Goal: Information Seeking & Learning: Learn about a topic

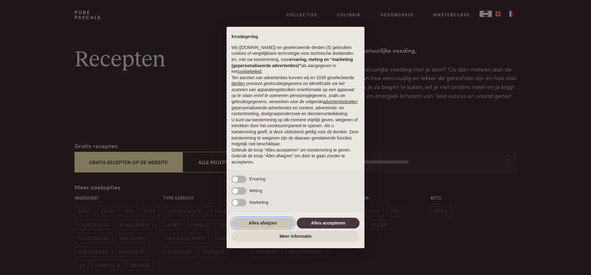
click at [262, 221] on button "Alles afwijzen" at bounding box center [262, 222] width 63 height 11
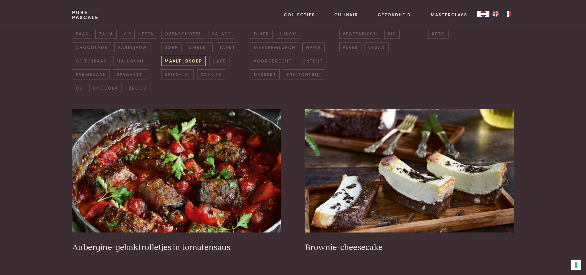
scroll to position [123, 0]
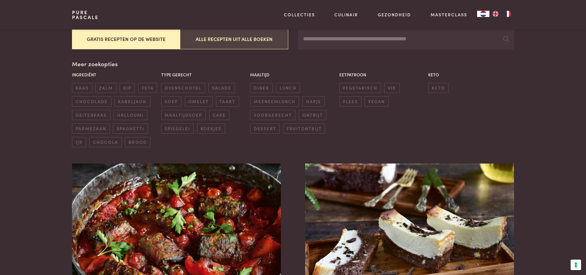
click at [211, 39] on button "Alle recepten uit alle boeken" at bounding box center [234, 39] width 108 height 21
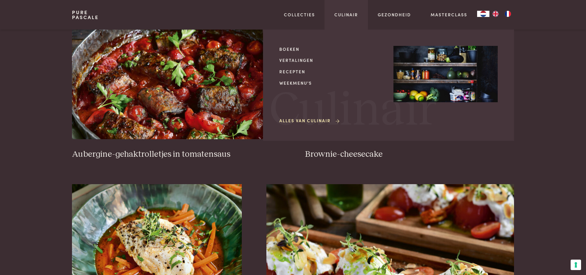
scroll to position [233, 0]
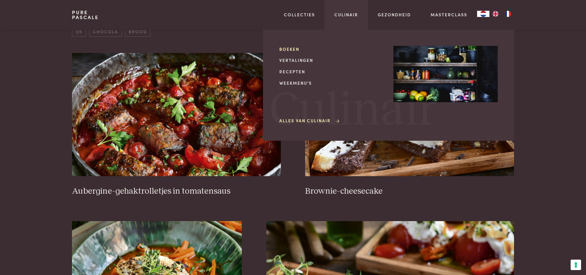
click at [291, 49] on link "Boeken" at bounding box center [331, 49] width 104 height 6
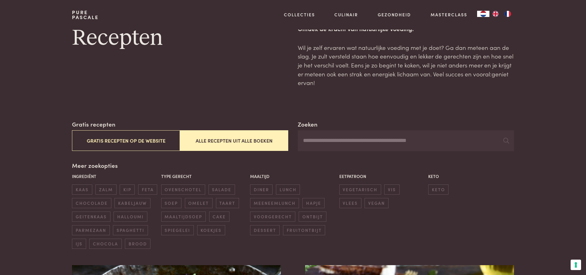
scroll to position [0, 0]
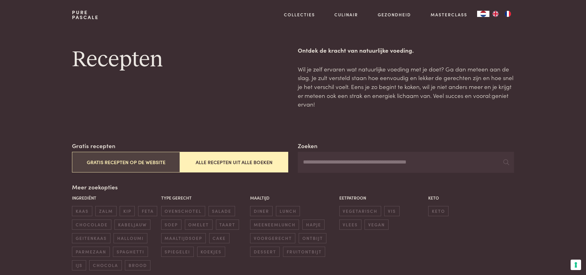
click at [131, 166] on button "Gratis recepten op de website" at bounding box center [126, 162] width 108 height 21
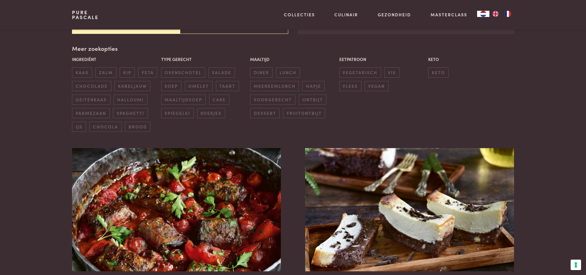
scroll to position [141, 0]
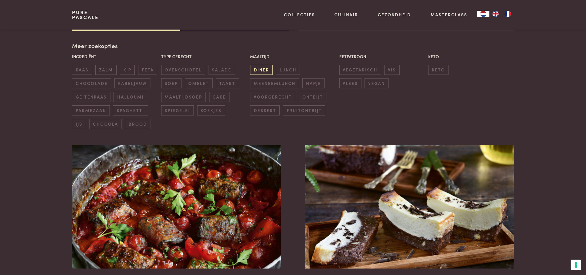
click at [263, 71] on span "diner" at bounding box center [261, 70] width 22 height 10
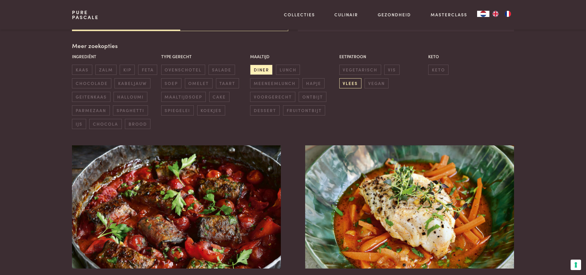
click at [361, 78] on span "vlees" at bounding box center [350, 83] width 22 height 10
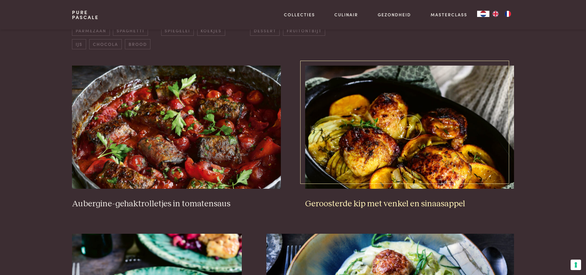
scroll to position [233, 0]
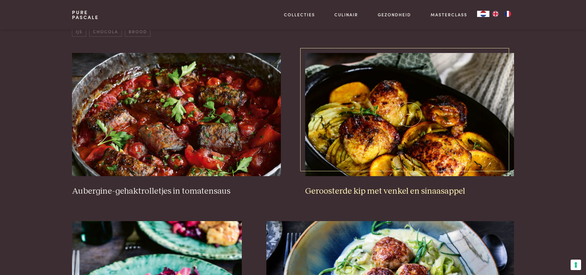
click at [393, 131] on img at bounding box center [409, 114] width 209 height 123
click at [197, 190] on h3 "Aubergine-gehaktrolletjes in tomatensaus" at bounding box center [176, 191] width 209 height 11
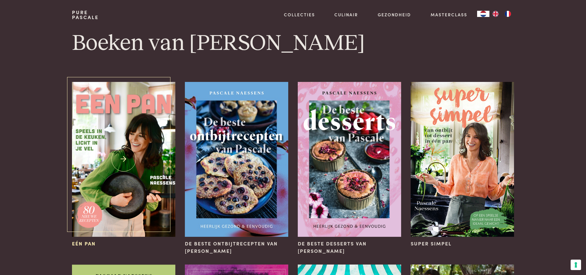
click at [126, 132] on img at bounding box center [123, 159] width 103 height 155
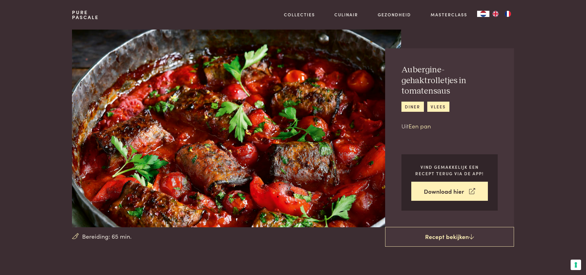
click at [424, 128] on link "Een pan" at bounding box center [419, 125] width 22 height 8
click at [416, 126] on link "Een pan" at bounding box center [419, 125] width 22 height 8
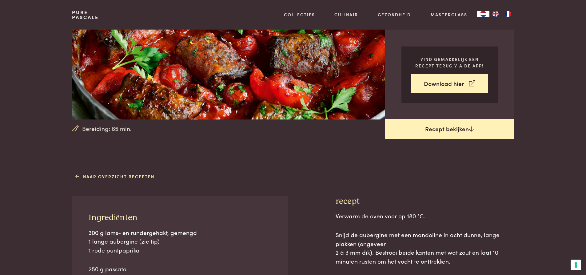
scroll to position [123, 0]
